Goal: Obtain resource: Download file/media

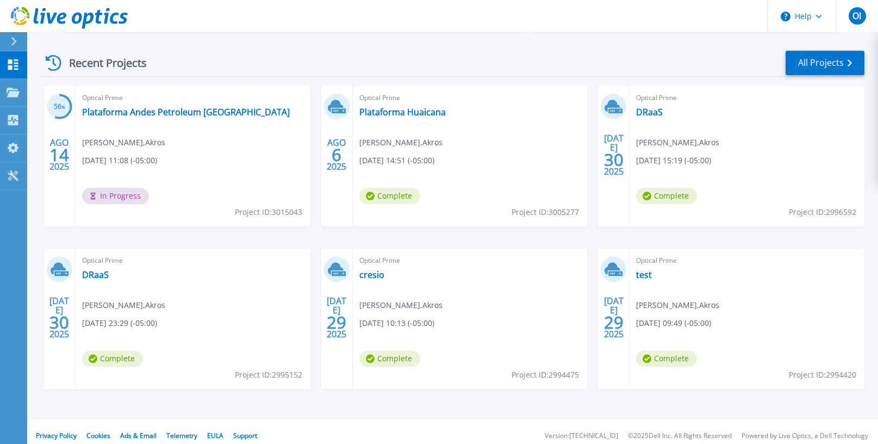
scroll to position [159, 0]
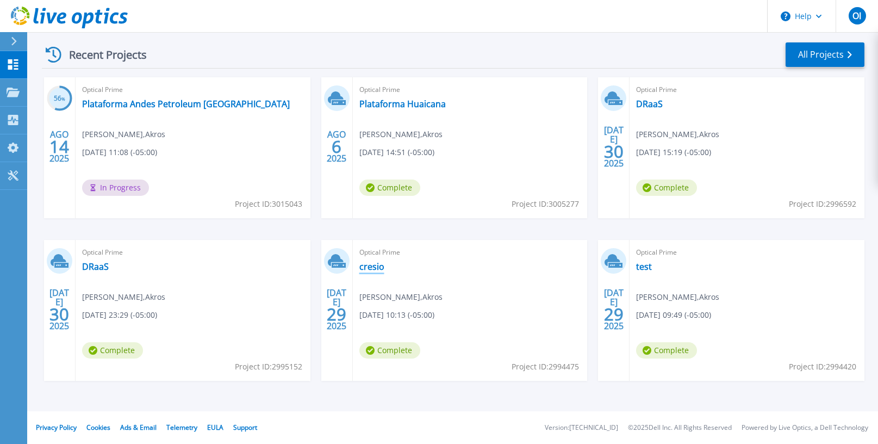
click at [377, 264] on link "cresio" at bounding box center [371, 266] width 25 height 11
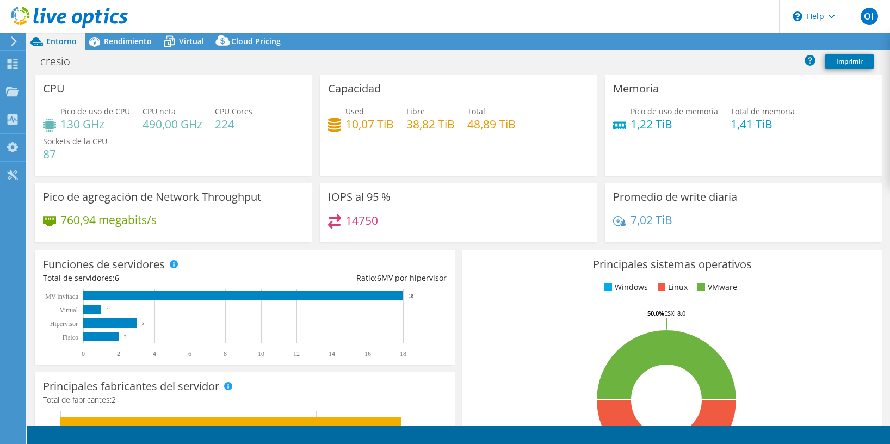
select select "USD"
click at [176, 35] on icon at bounding box center [169, 41] width 19 height 19
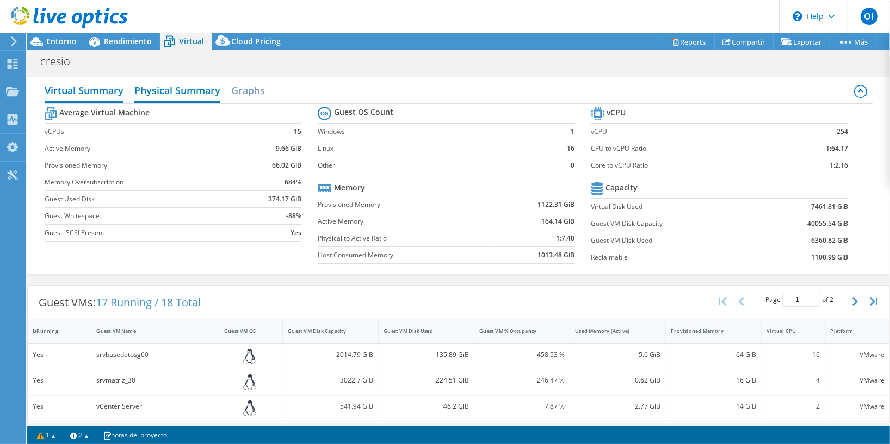
click at [202, 90] on h2 "Physical Summary" at bounding box center [177, 91] width 86 height 24
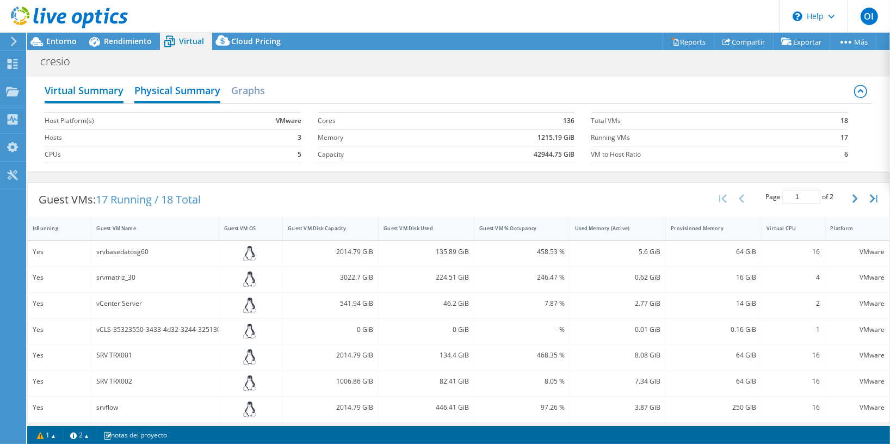
click at [102, 97] on h2 "Virtual Summary" at bounding box center [84, 91] width 79 height 24
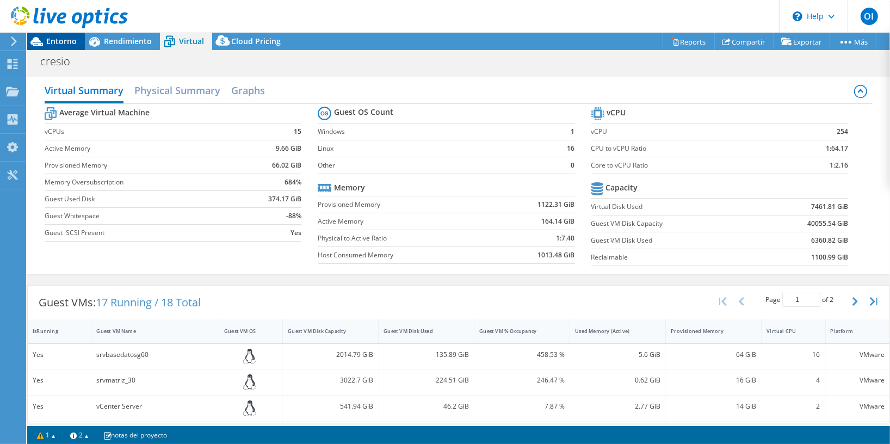
click at [52, 39] on span "Entorno" at bounding box center [61, 41] width 30 height 10
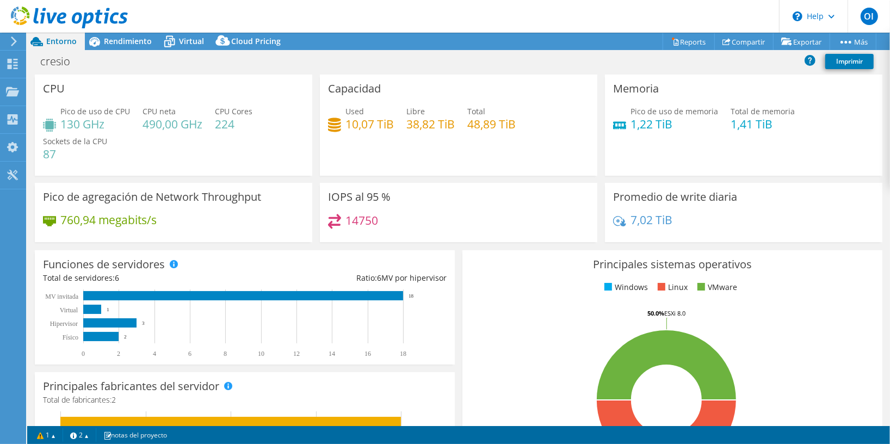
click at [11, 46] on use at bounding box center [14, 41] width 6 height 10
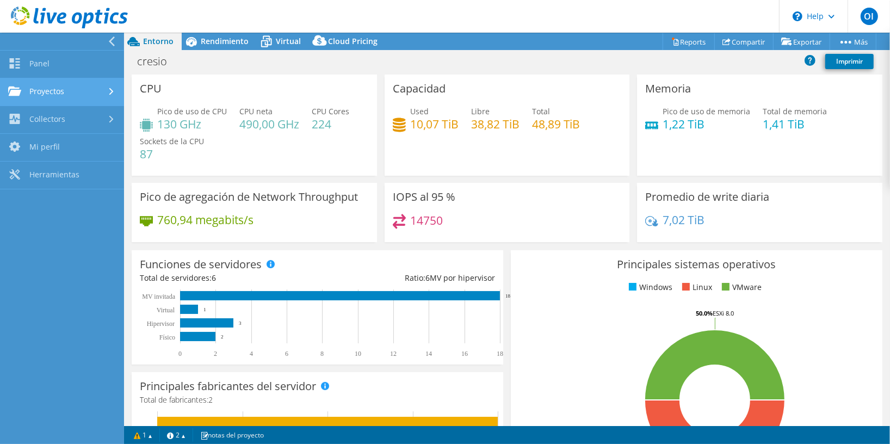
click at [48, 90] on link "Proyectos" at bounding box center [62, 92] width 124 height 28
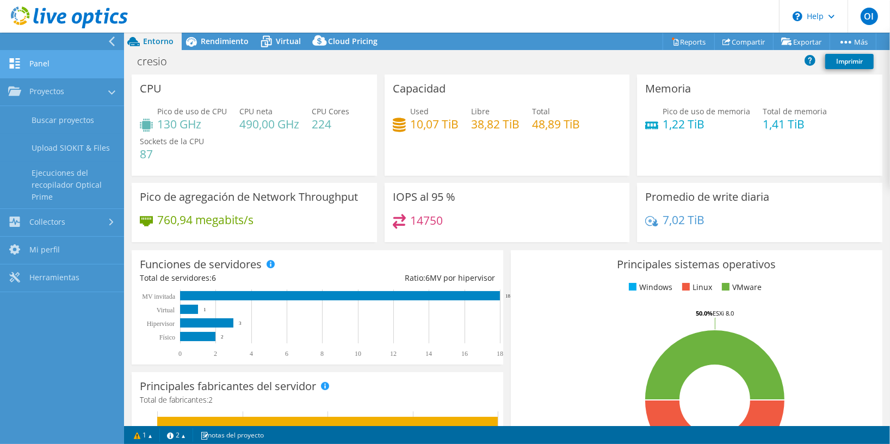
click at [32, 65] on link "Panel" at bounding box center [62, 65] width 124 height 28
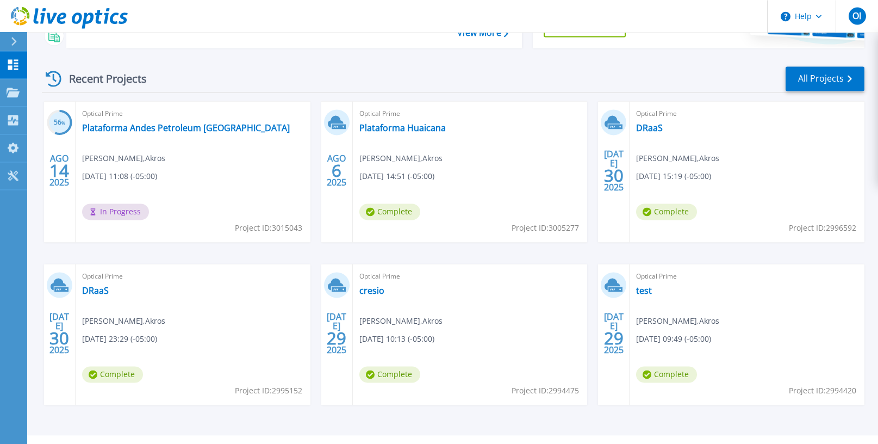
scroll to position [136, 0]
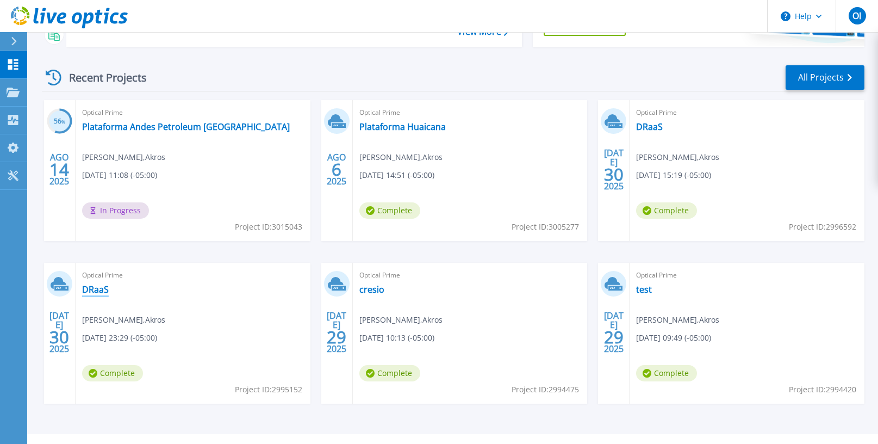
click at [106, 290] on link "DRaaS" at bounding box center [95, 289] width 27 height 11
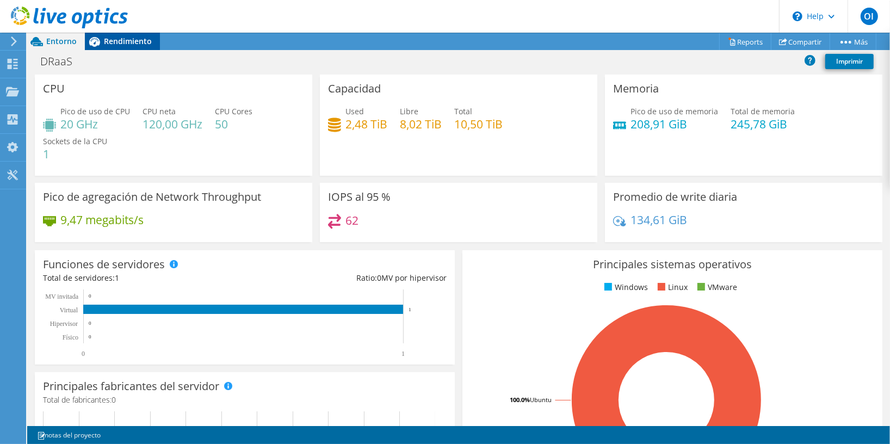
click at [130, 43] on span "Rendimiento" at bounding box center [128, 41] width 48 height 10
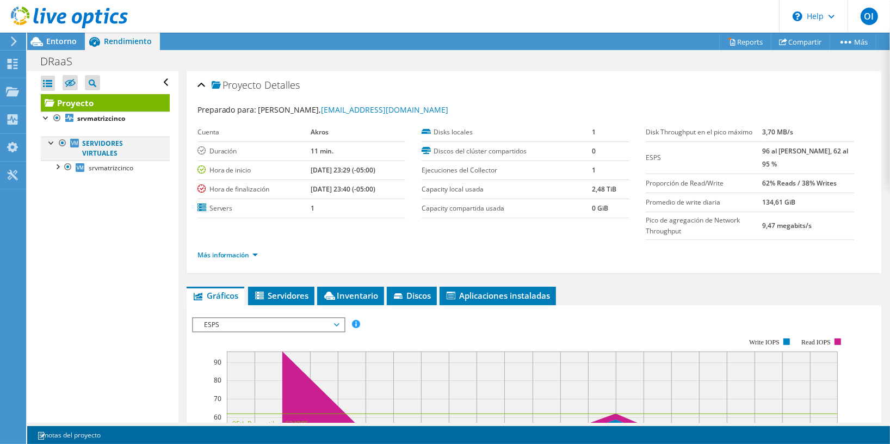
click at [49, 143] on div at bounding box center [51, 141] width 11 height 11
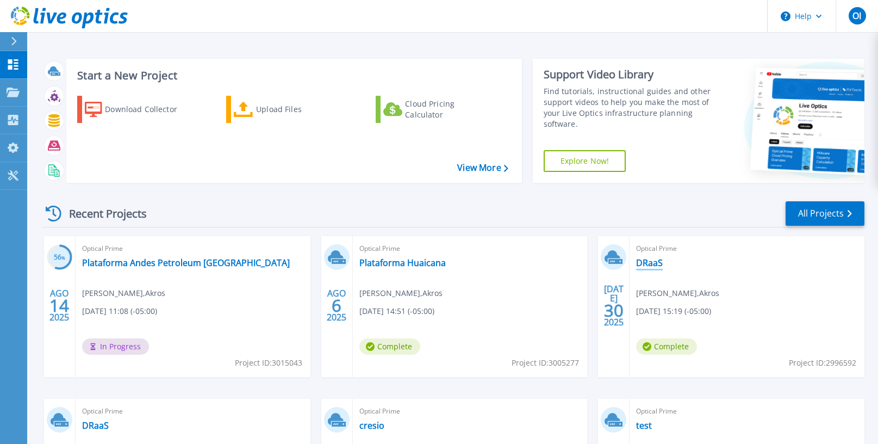
click at [649, 266] on link "DRaaS" at bounding box center [649, 262] width 27 height 11
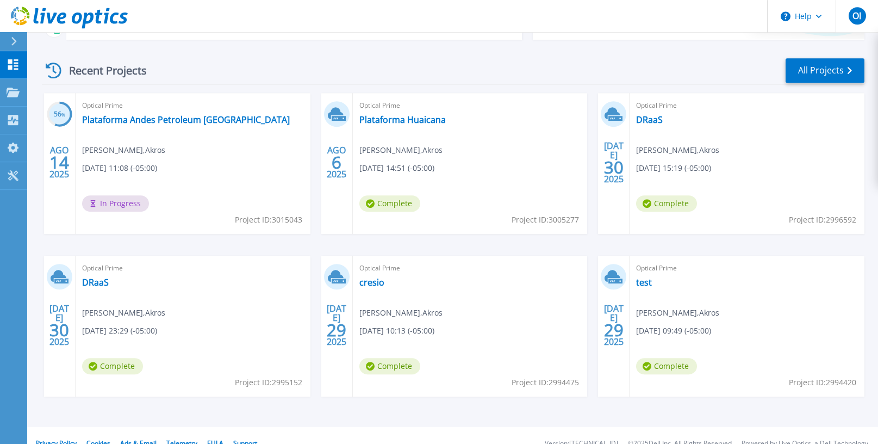
scroll to position [159, 0]
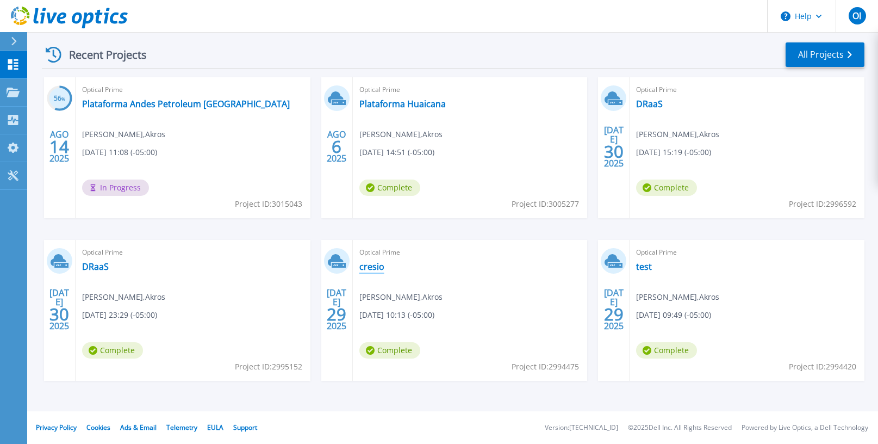
click at [370, 269] on link "cresio" at bounding box center [371, 266] width 25 height 11
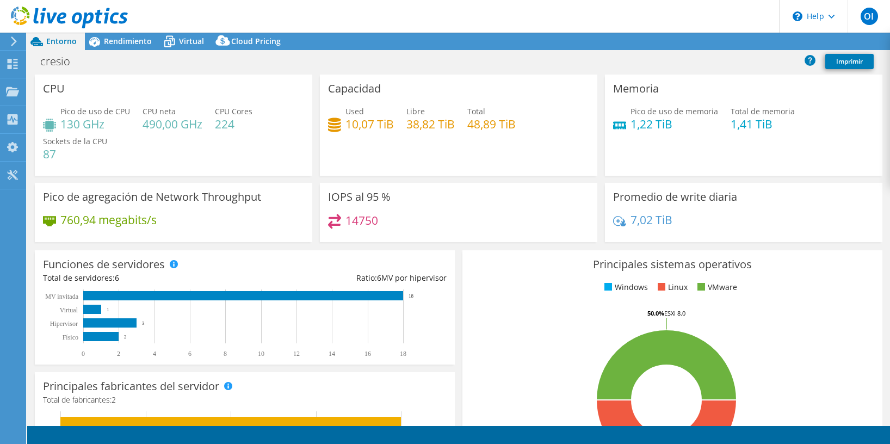
select select "USD"
click at [179, 42] on span "Virtual" at bounding box center [191, 41] width 25 height 10
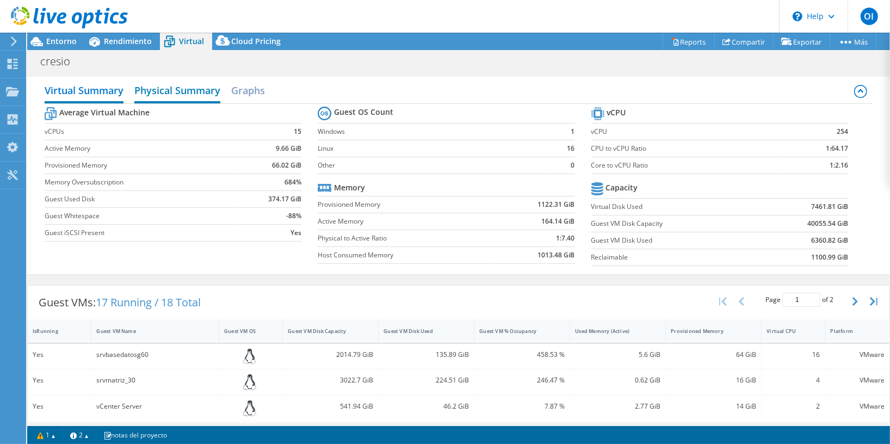
click at [158, 95] on h2 "Physical Summary" at bounding box center [177, 91] width 86 height 24
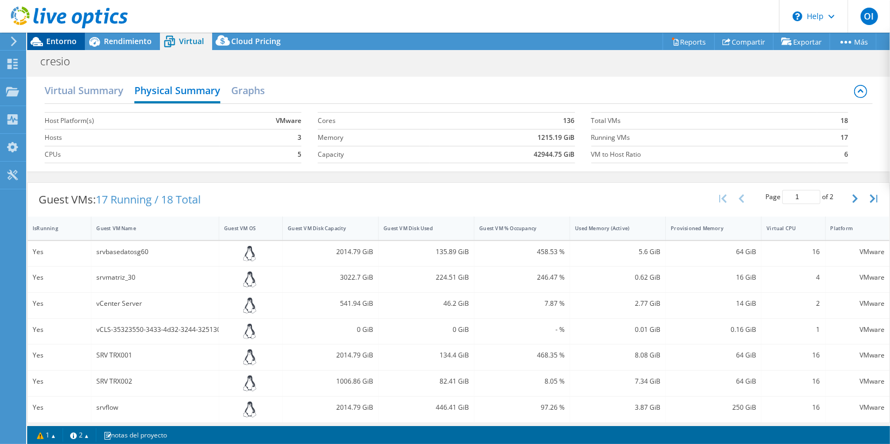
click at [61, 41] on span "Entorno" at bounding box center [61, 41] width 30 height 10
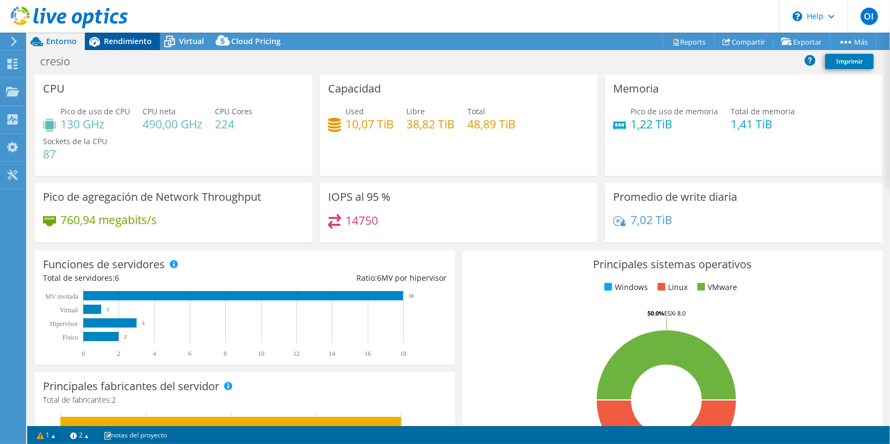
click at [111, 43] on span "Rendimiento" at bounding box center [128, 41] width 48 height 10
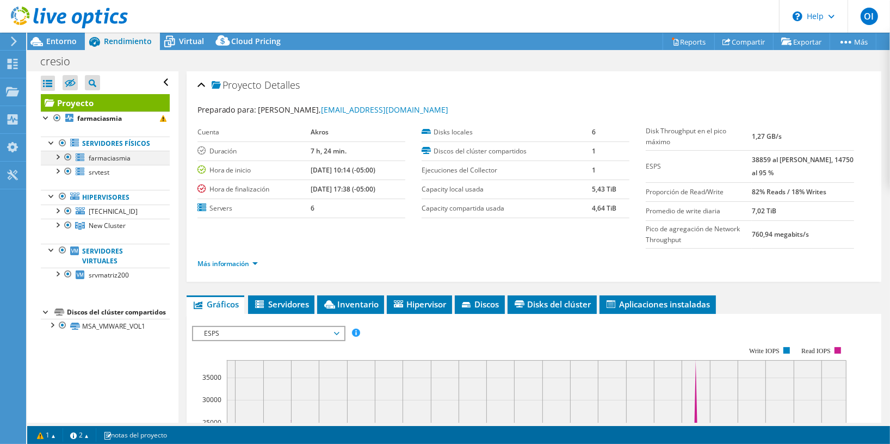
click at [58, 161] on div at bounding box center [57, 156] width 11 height 11
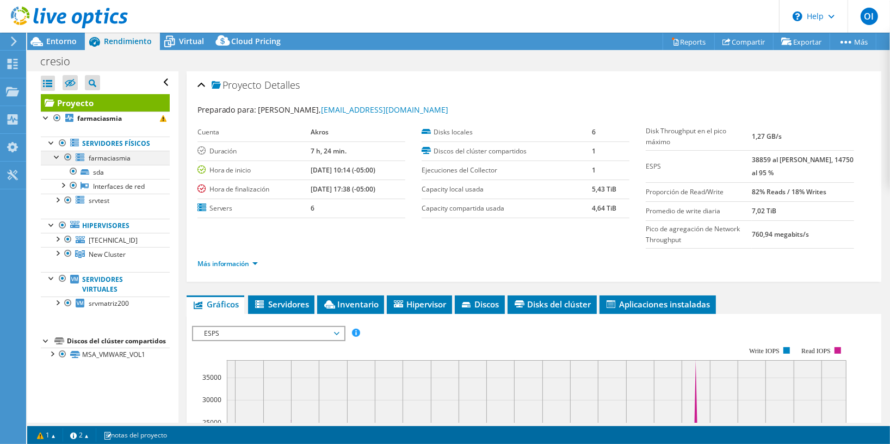
click at [58, 161] on div at bounding box center [57, 156] width 11 height 11
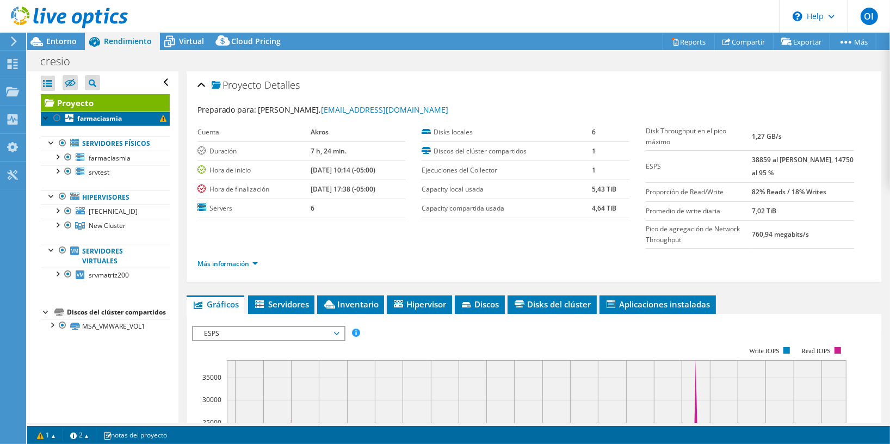
click at [97, 120] on b "farmaciasmia" at bounding box center [99, 118] width 45 height 9
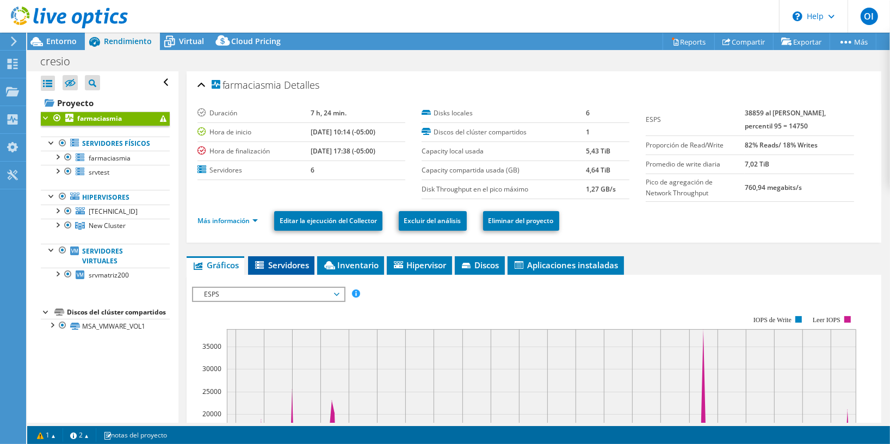
click at [283, 269] on span "Servidores" at bounding box center [280, 264] width 55 height 11
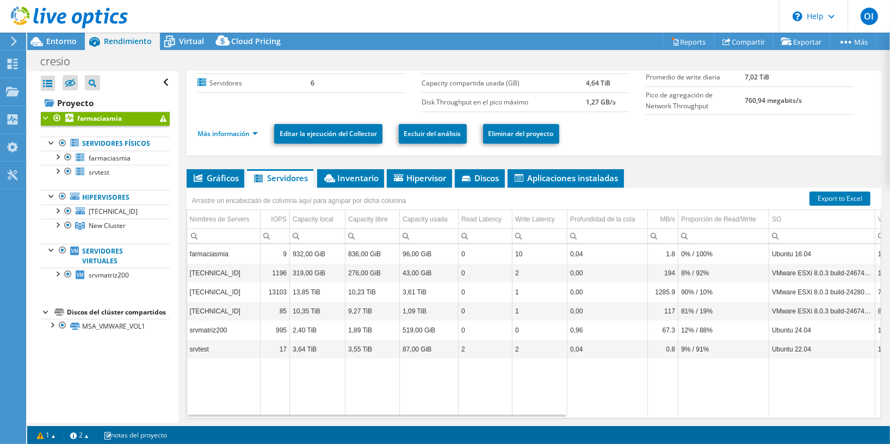
scroll to position [94, 0]
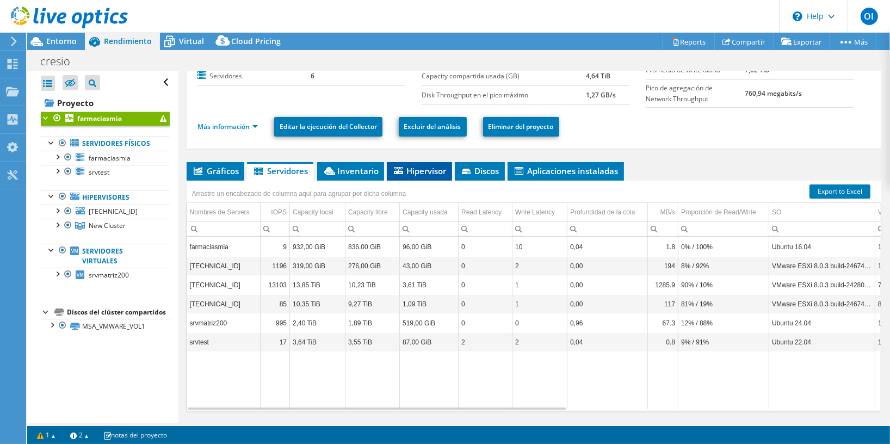
click at [412, 171] on span "Hipervisor" at bounding box center [419, 170] width 54 height 11
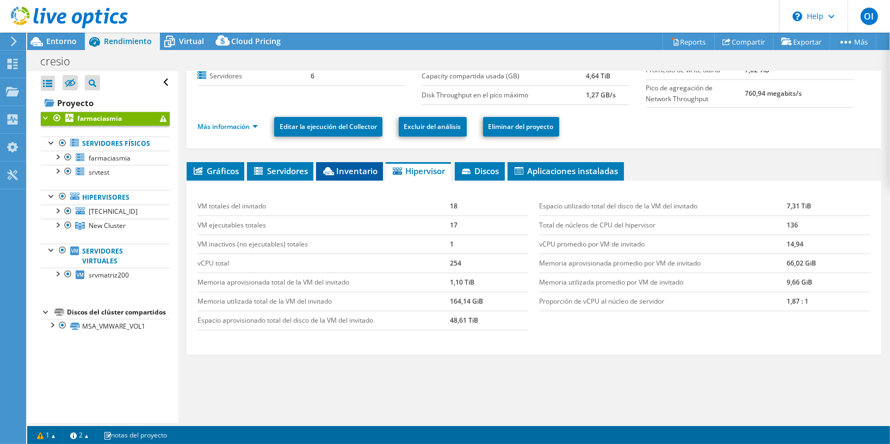
click at [350, 173] on span "Inventario" at bounding box center [349, 170] width 56 height 11
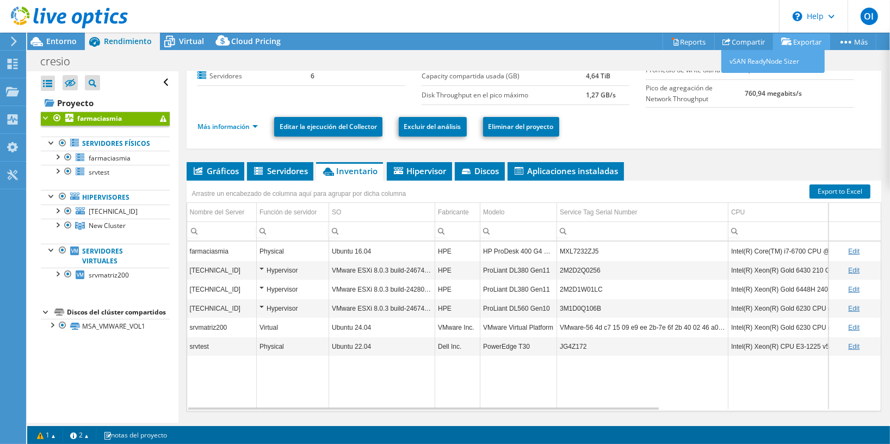
click at [800, 39] on link "Exportar" at bounding box center [801, 41] width 57 height 17
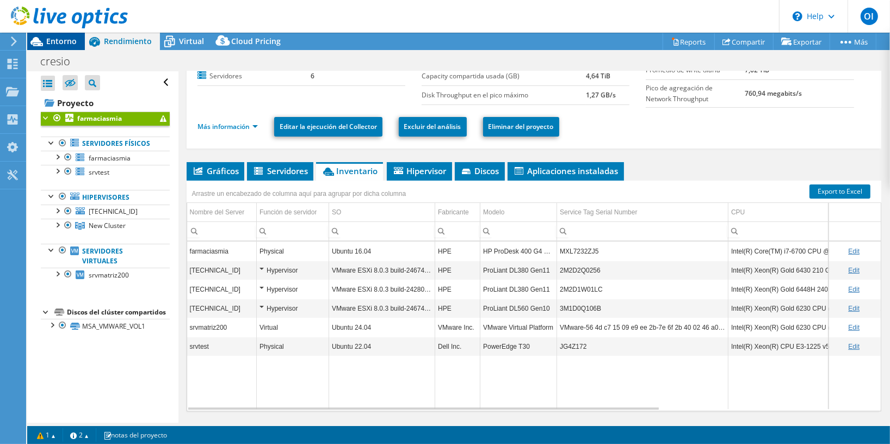
click at [59, 40] on span "Entorno" at bounding box center [61, 41] width 30 height 10
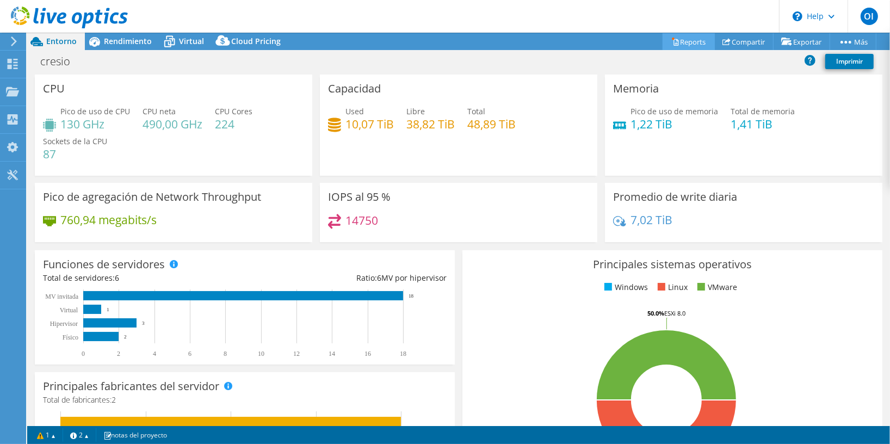
click at [679, 46] on link "Reports" at bounding box center [688, 41] width 52 height 17
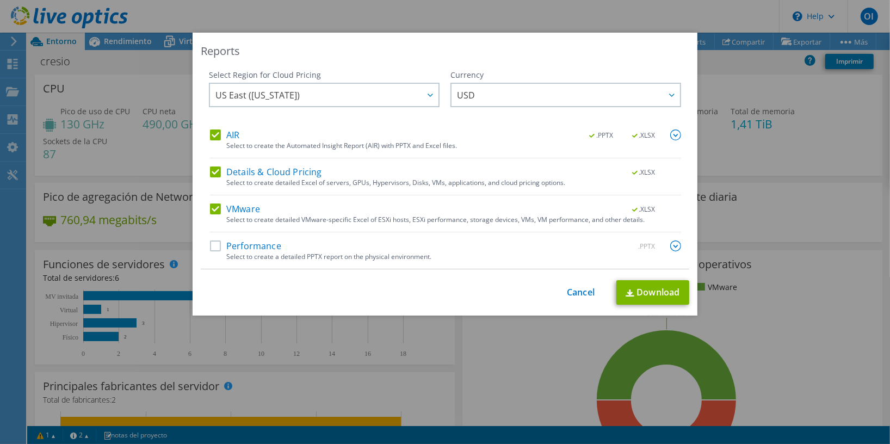
click at [257, 240] on div "AIR .PPTX .XLSX Select to create the Automated Insight Report (AIR) with PPTX a…" at bounding box center [445, 198] width 471 height 139
click at [250, 242] on label "Performance" at bounding box center [245, 245] width 71 height 11
click at [0, 0] on input "Performance" at bounding box center [0, 0] width 0 height 0
click at [640, 300] on link "Download" at bounding box center [652, 292] width 73 height 24
click at [567, 290] on link "Cancel" at bounding box center [581, 292] width 28 height 10
